Goal: Check status: Check status

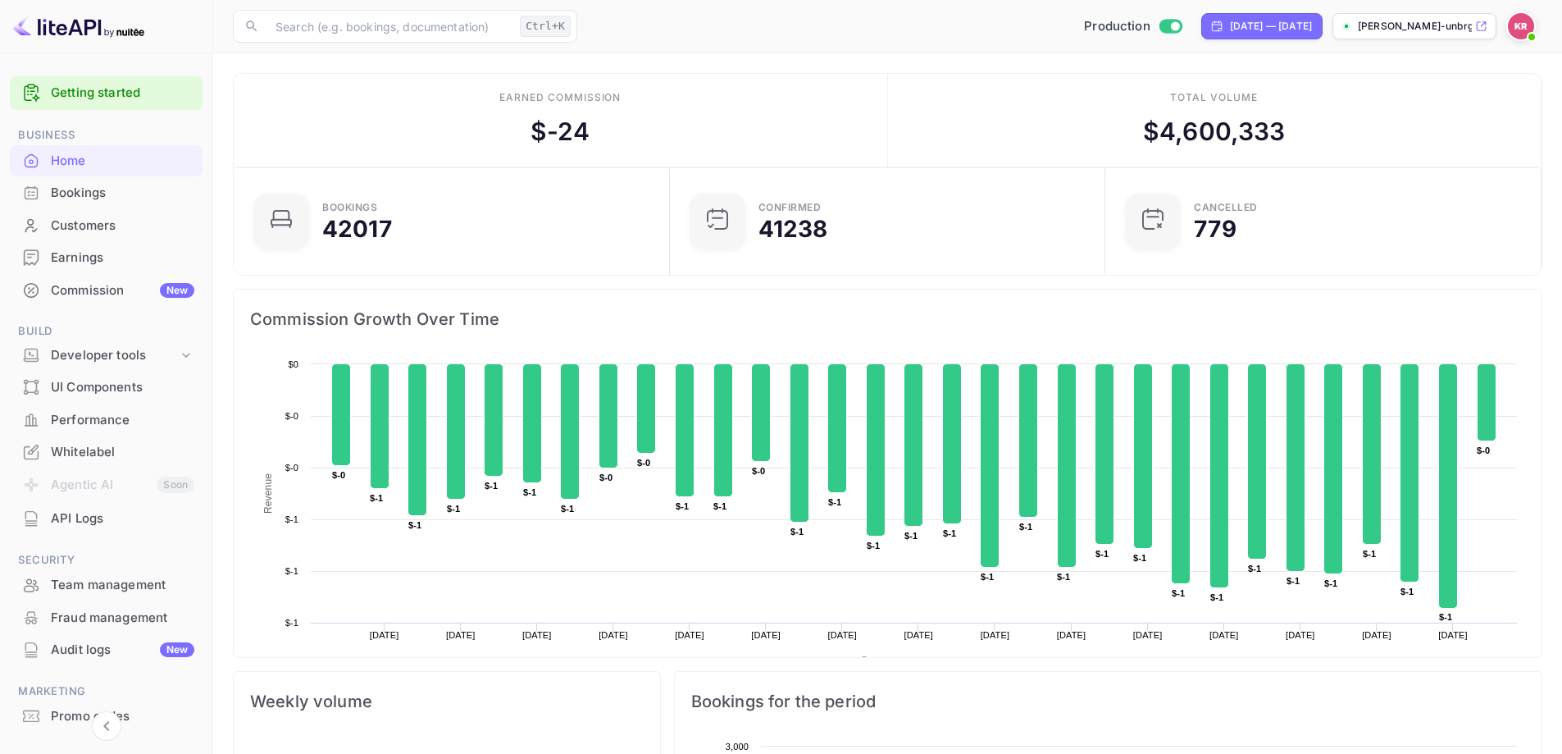
click at [99, 207] on div "Bookings" at bounding box center [106, 193] width 193 height 32
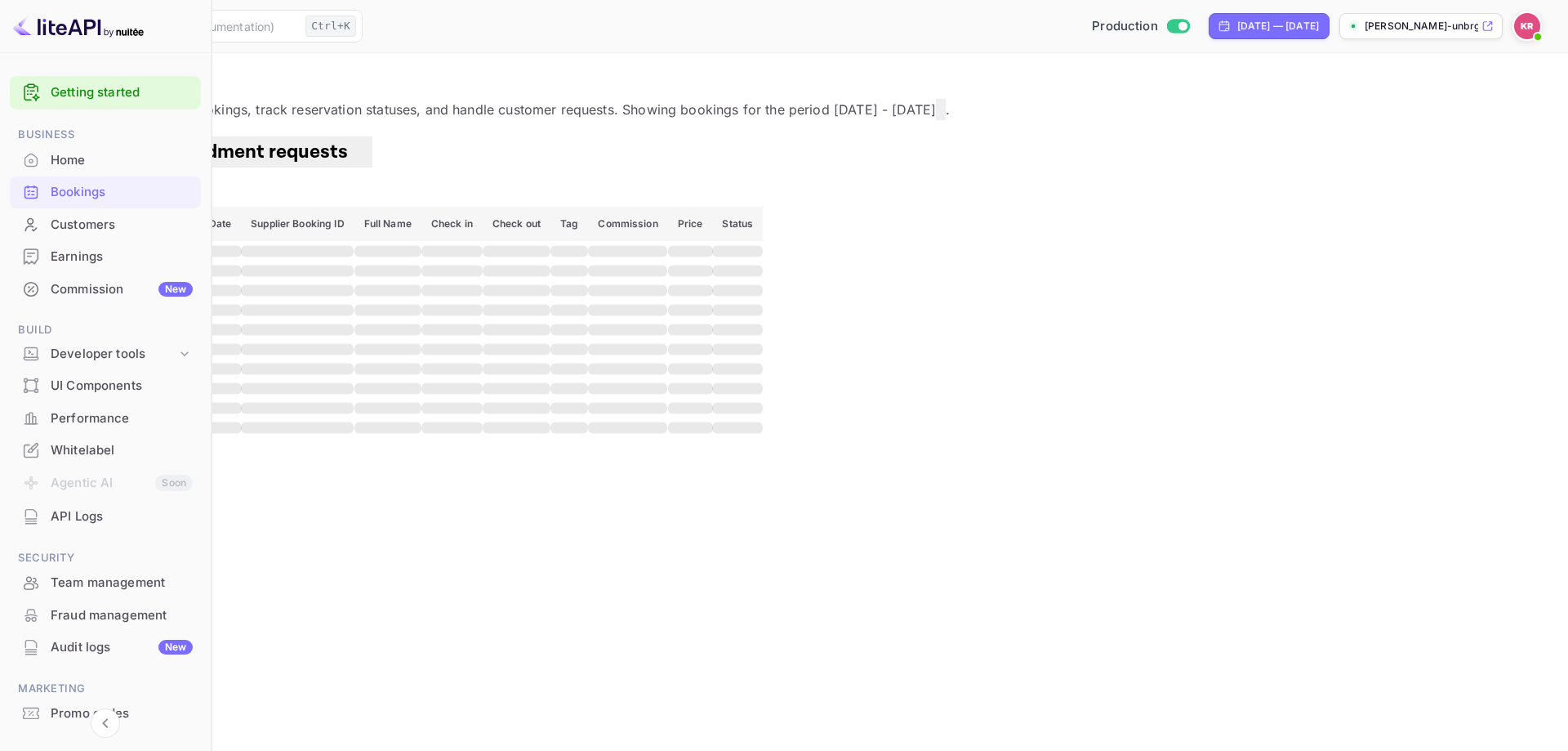
click at [44, 181] on icon "button" at bounding box center [35, 191] width 20 height 20
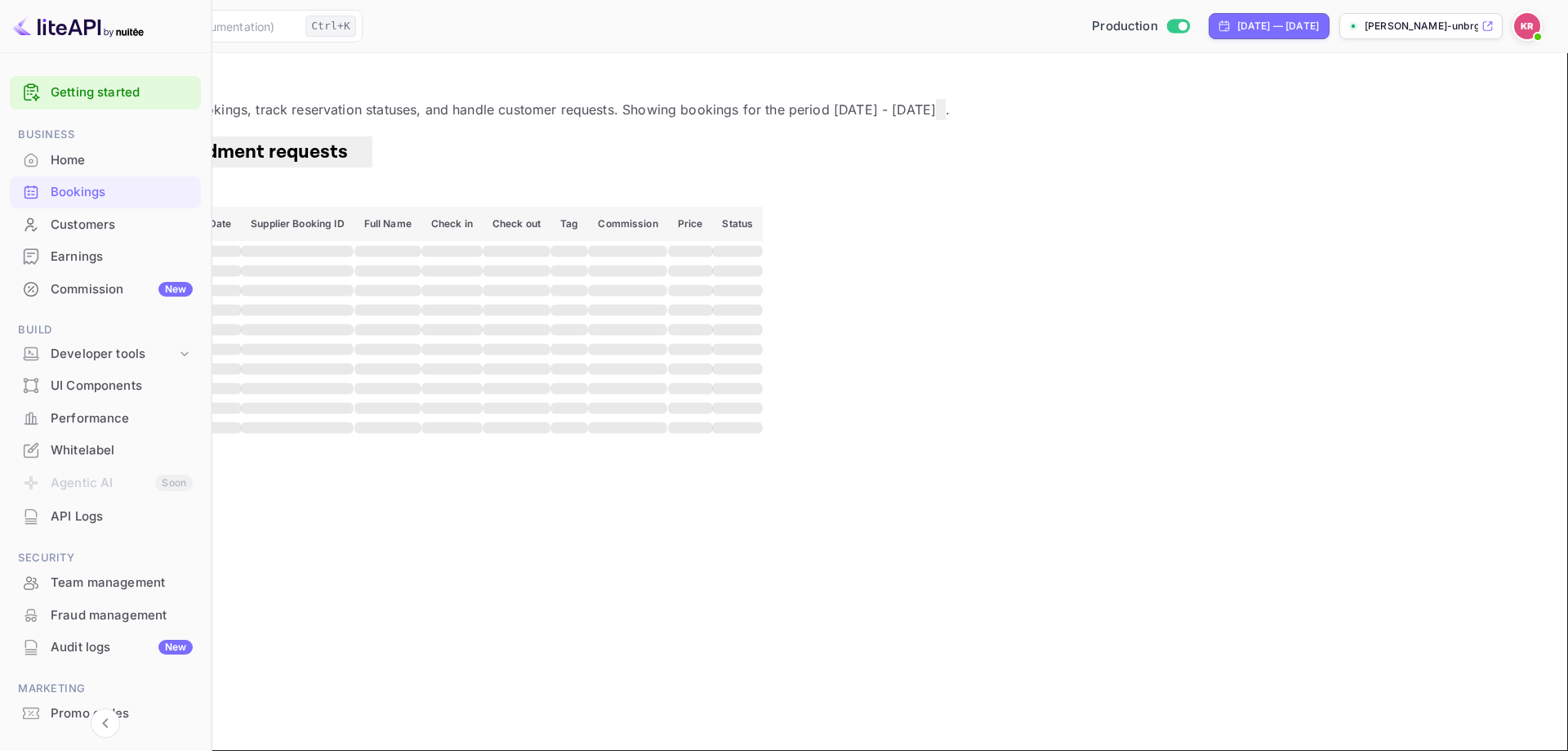
paste input "ES_zPALyn"
type input "ES_zPALyn"
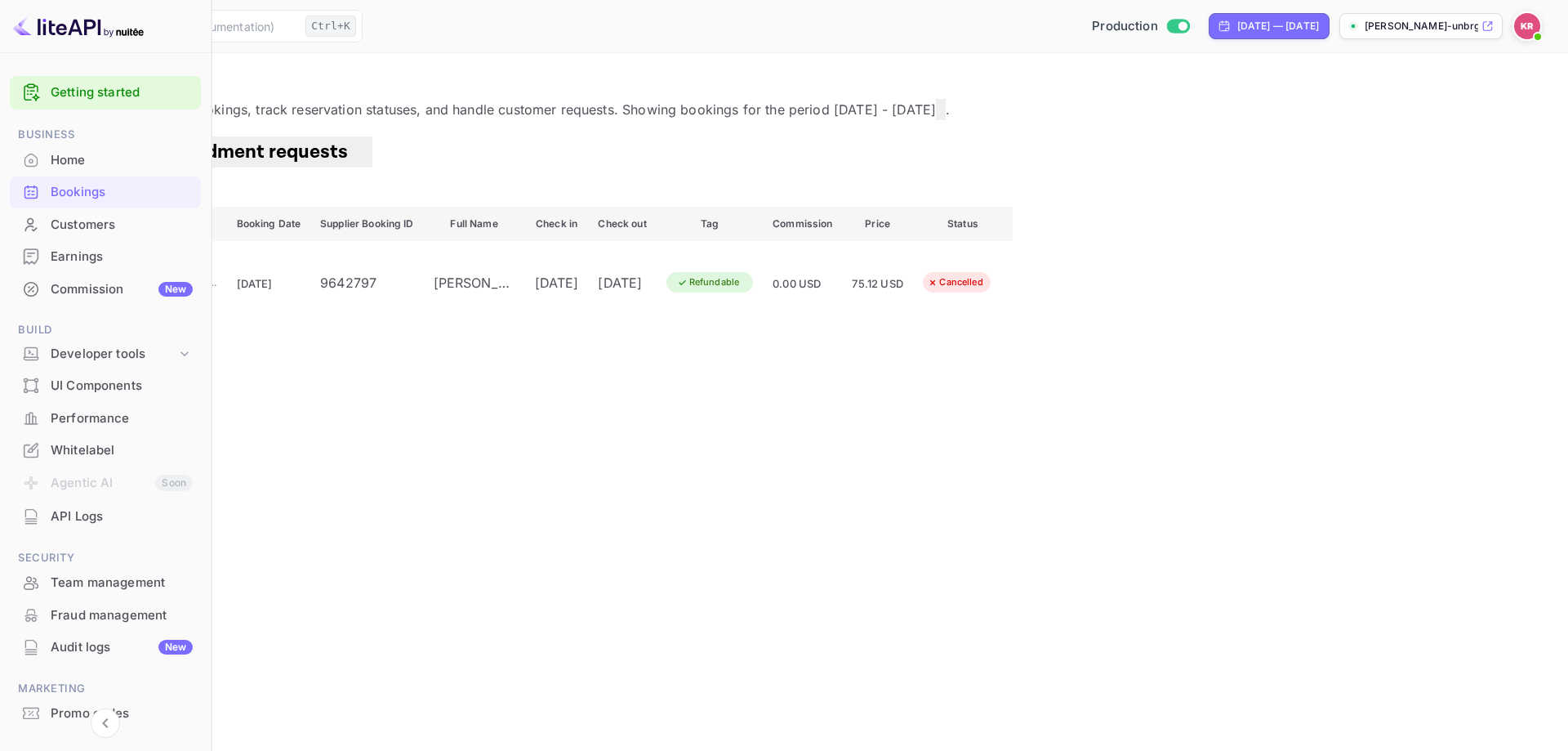
click at [116, 164] on span "Bookings" at bounding box center [75, 150] width 84 height 25
click at [80, 186] on button "Filter" at bounding box center [50, 193] width 60 height 26
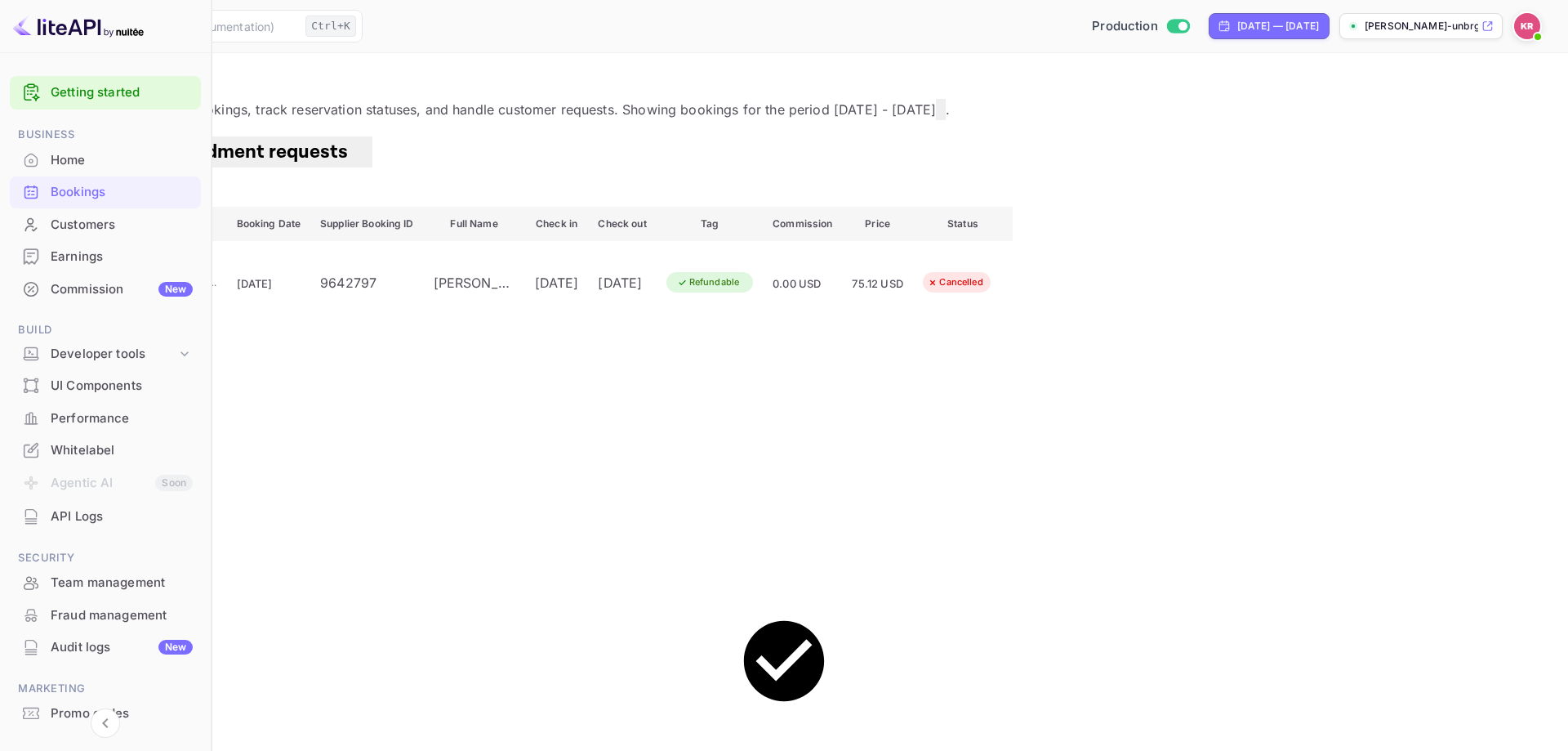
click at [80, 190] on button "Filter" at bounding box center [50, 193] width 60 height 26
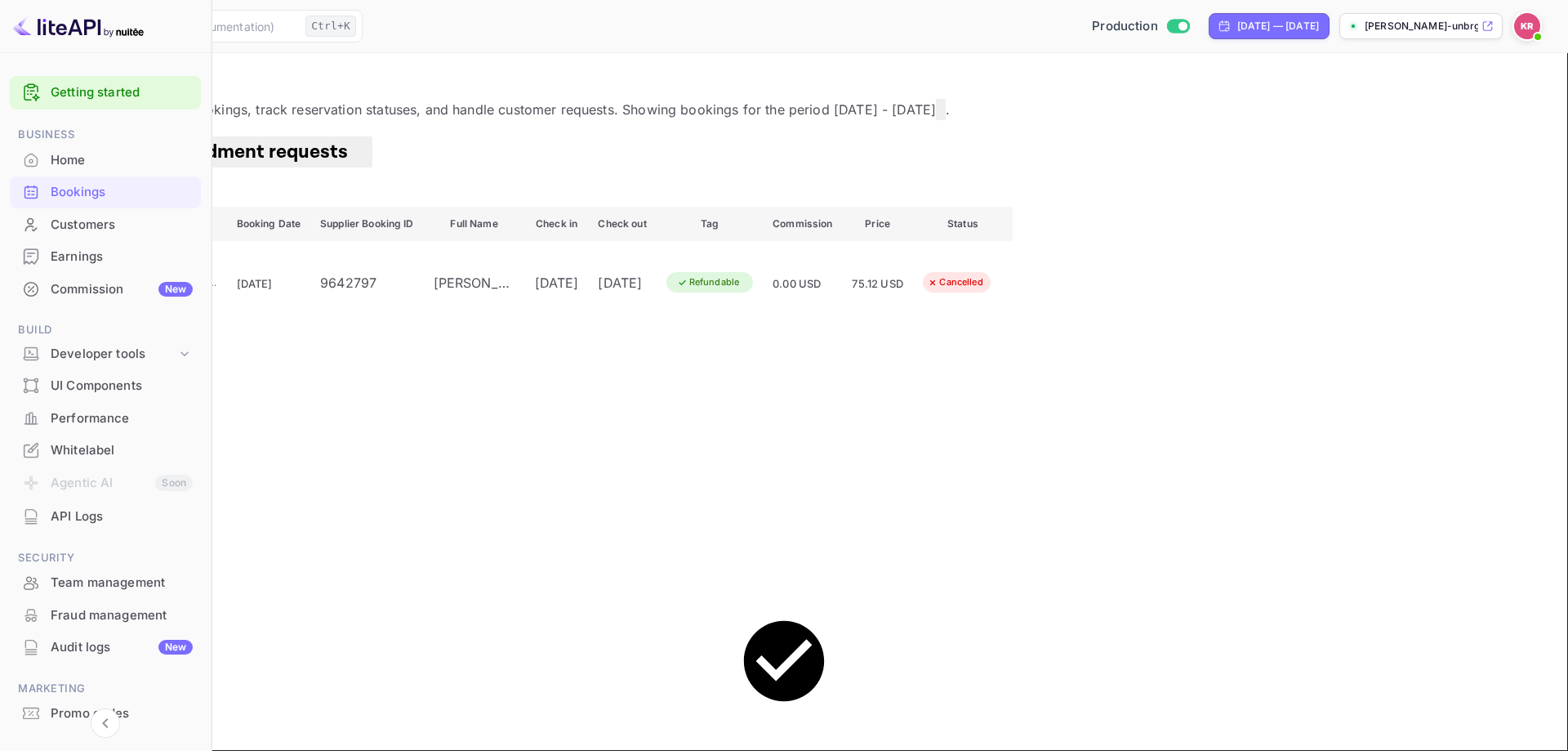
paste input "[PERSON_NAME]"
drag, startPoint x: 263, startPoint y: 417, endPoint x: 215, endPoint y: 415, distance: 48.0
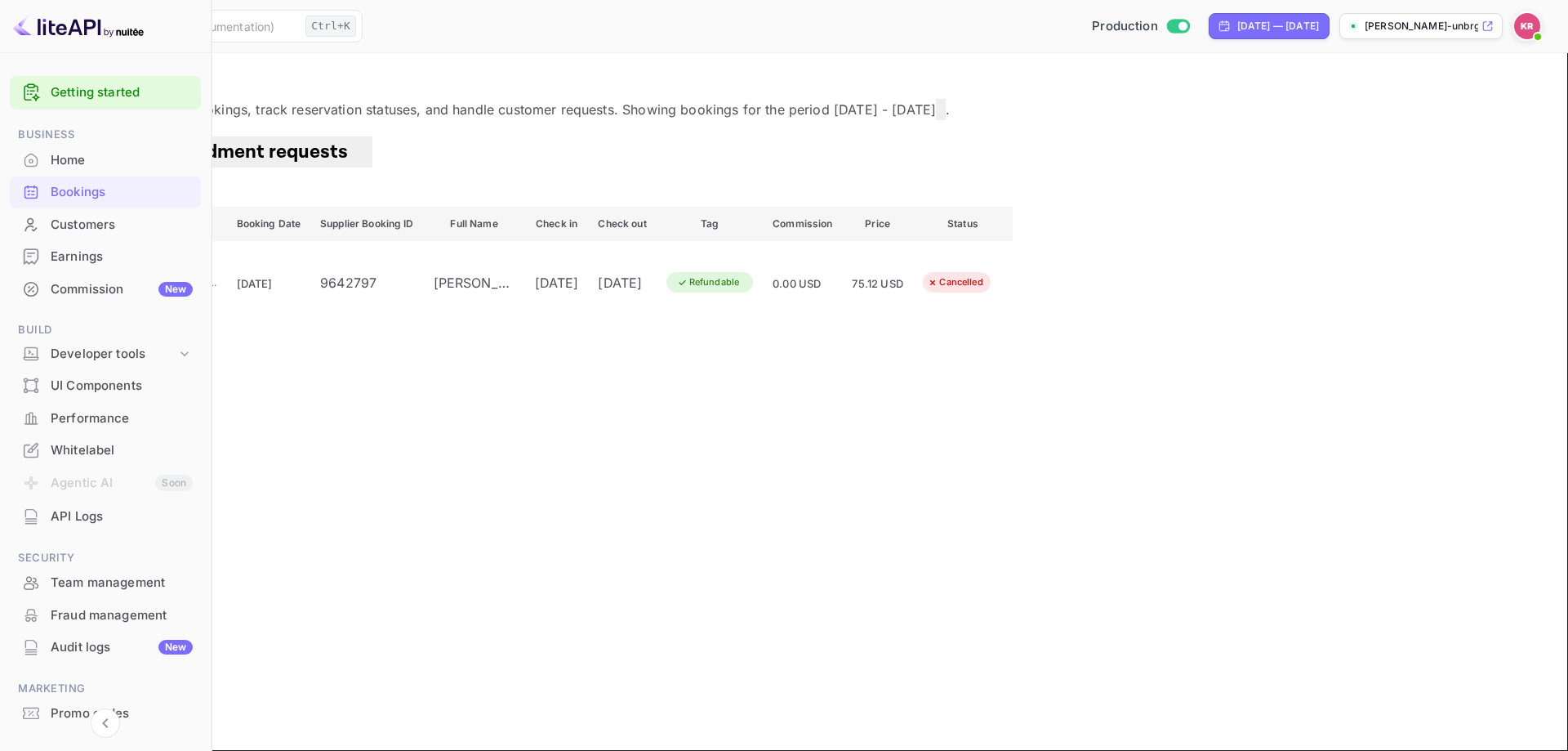
type input "[PERSON_NAME]"
paste input "[PERSON_NAME]"
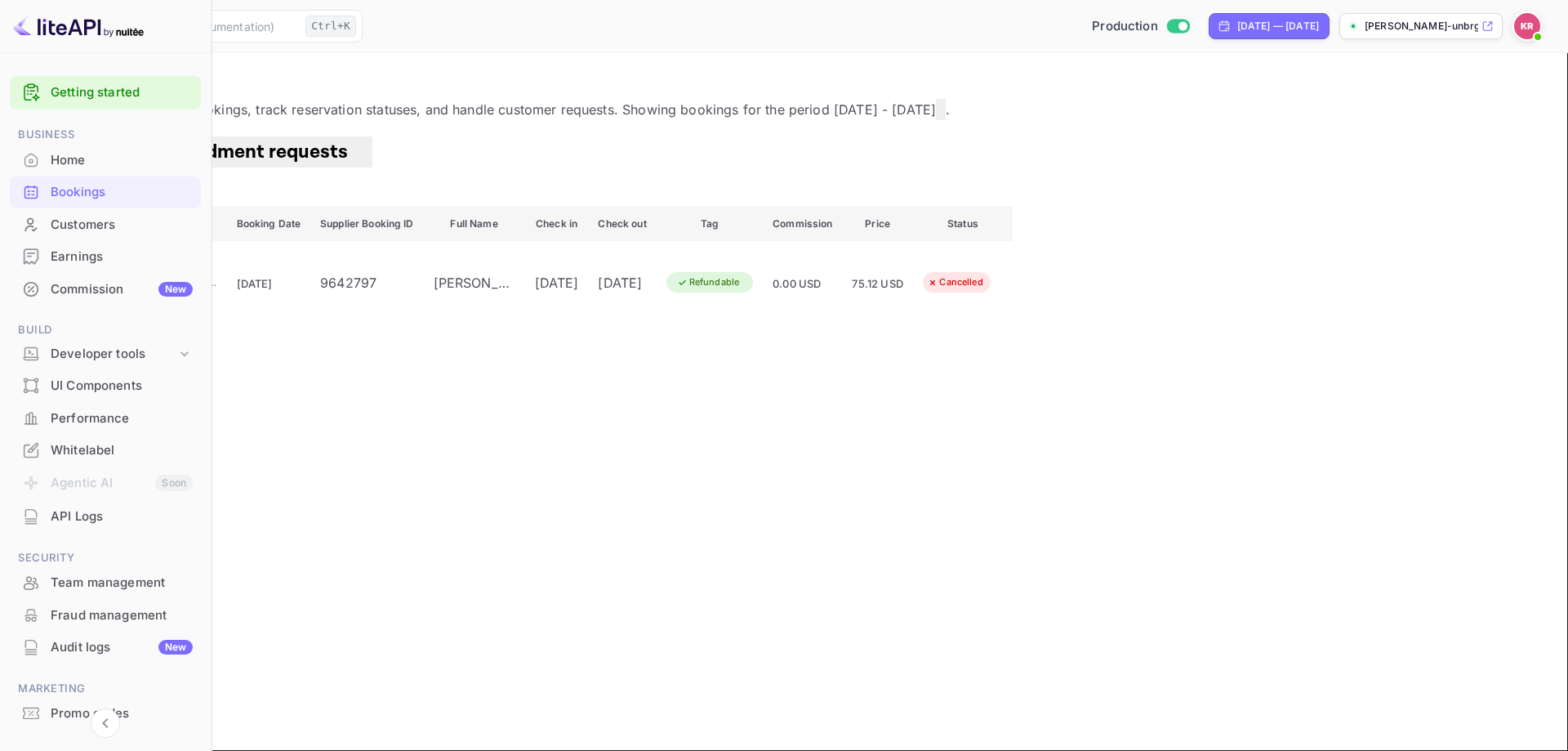
type input "[PERSON_NAME]"
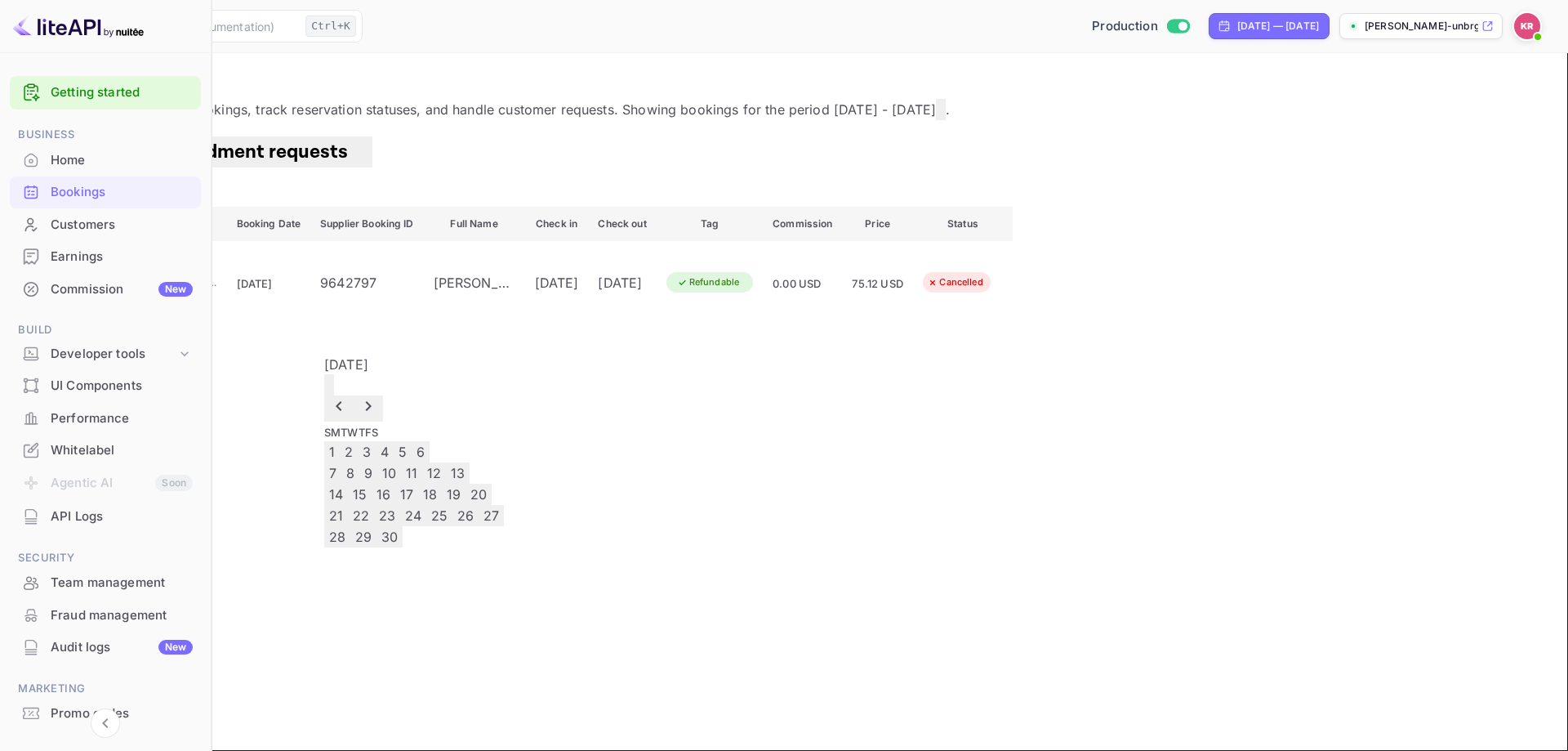
click at [479, 526] on button "26" at bounding box center [465, 515] width 26 height 21
type input "[DATE]"
